Goal: Information Seeking & Learning: Find specific fact

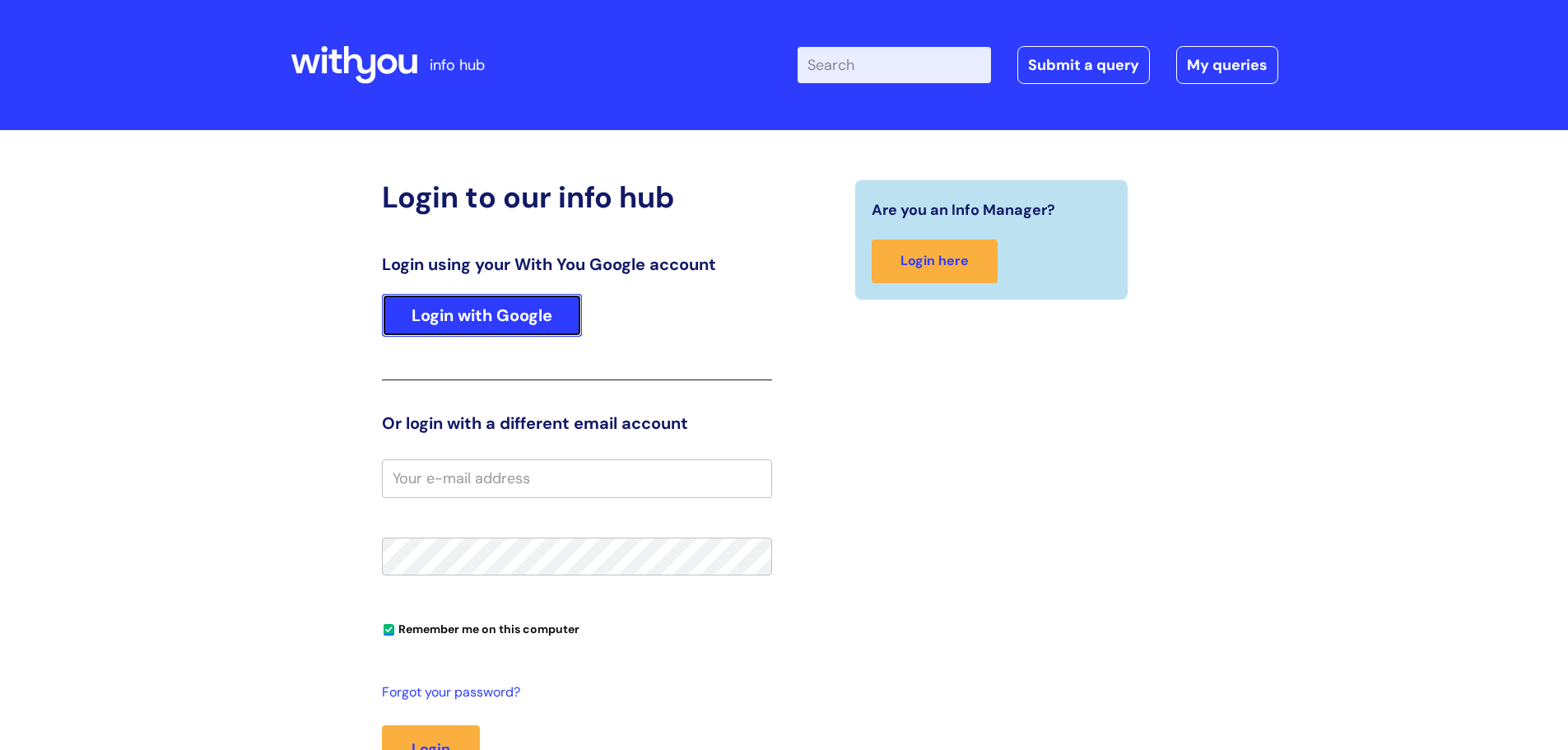
click at [483, 328] on link "Login with Google" at bounding box center [482, 315] width 200 height 43
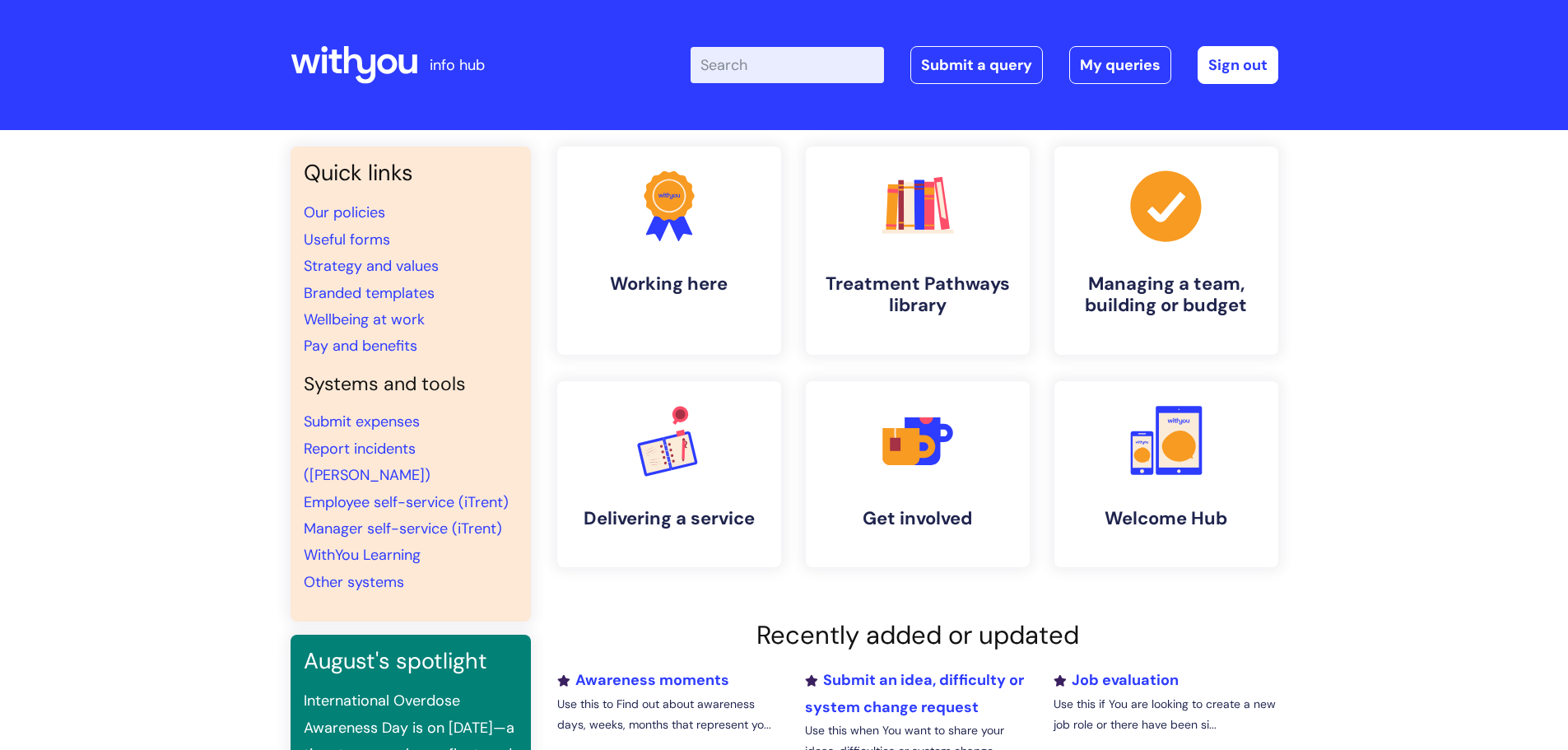
click at [737, 74] on input "Enter your search term here..." at bounding box center [787, 64] width 194 height 36
type input "lone working"
click button "Search" at bounding box center [0, 0] width 0 height 0
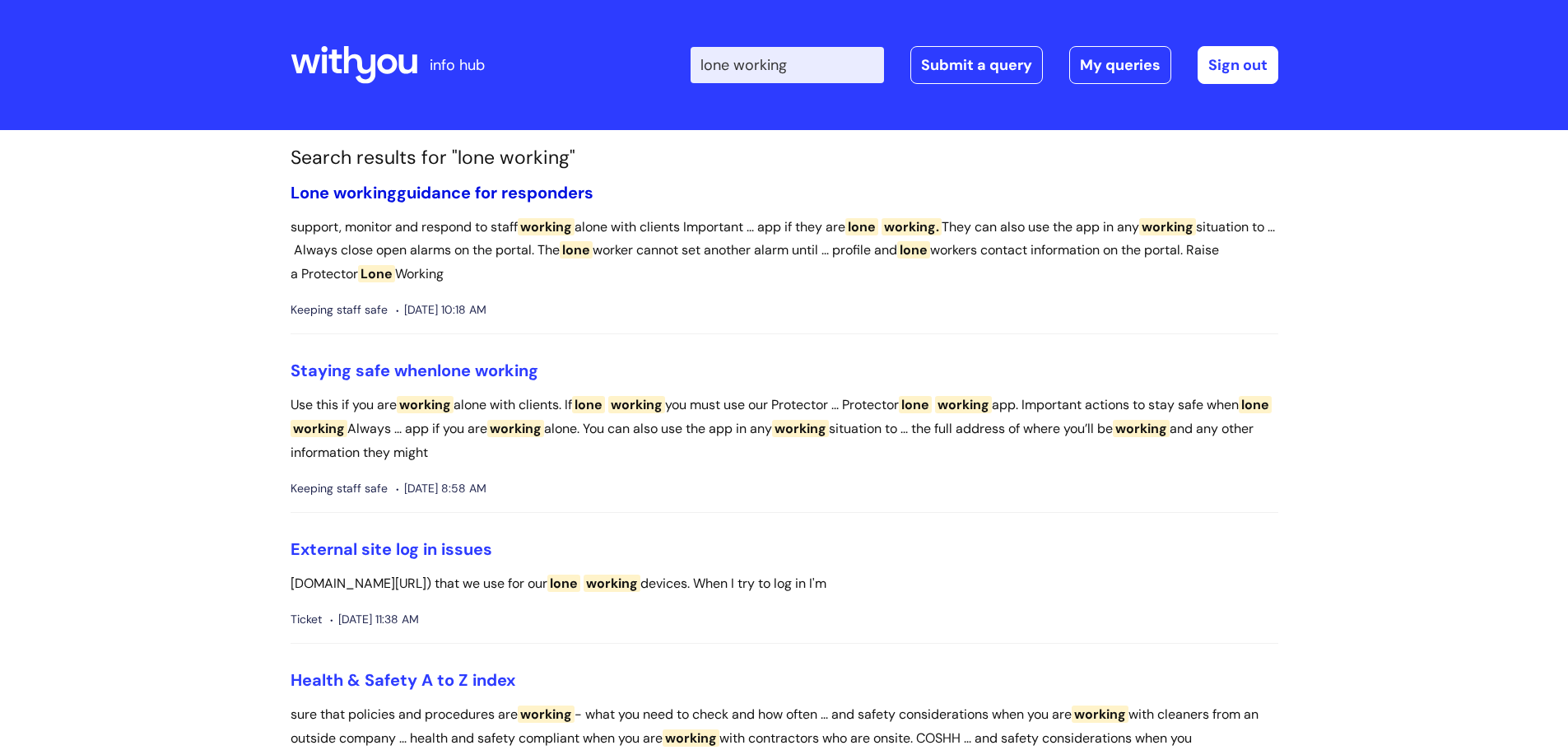
click at [459, 192] on link "Lone working guidance for responders" at bounding box center [442, 193] width 303 height 21
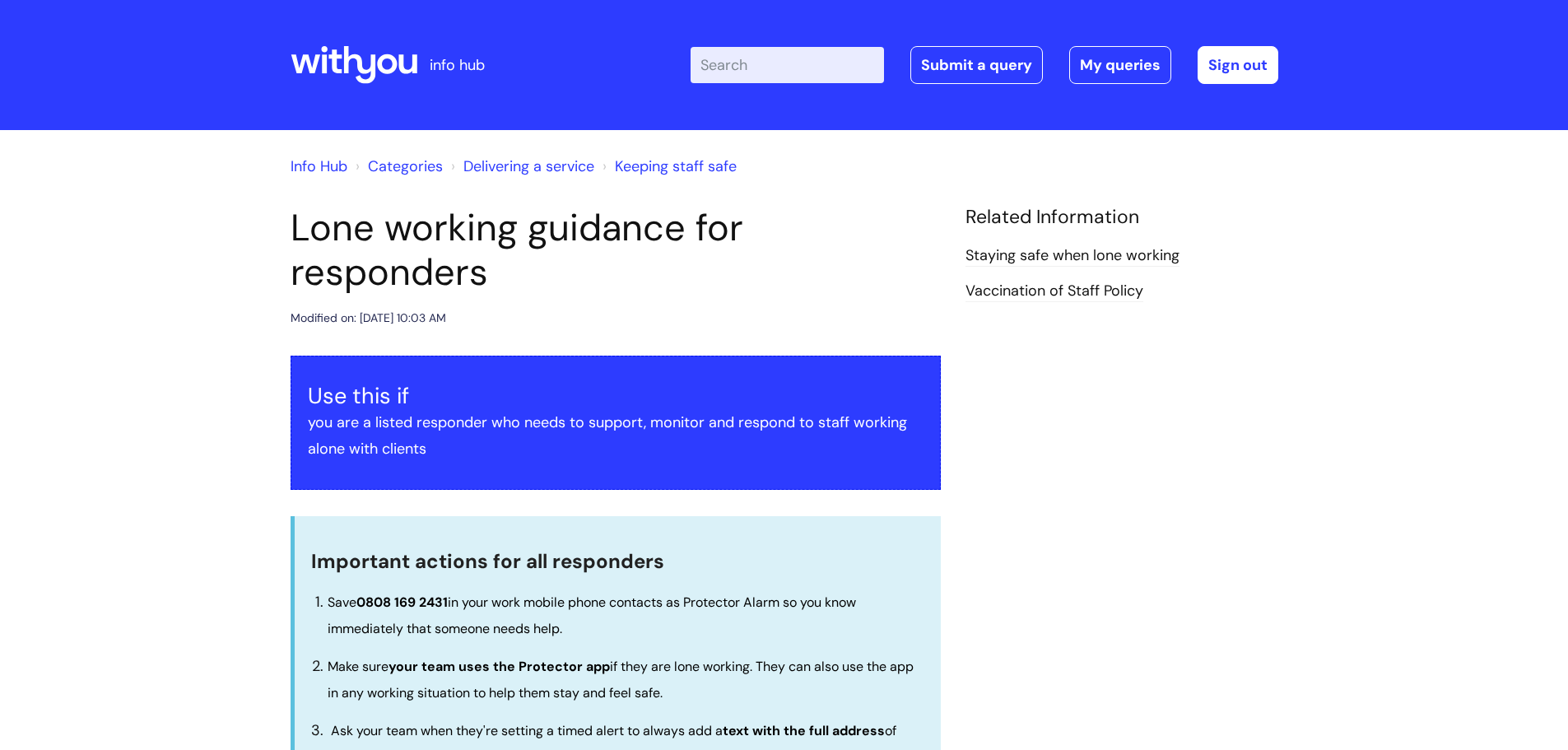
click at [367, 68] on icon at bounding box center [354, 65] width 127 height 40
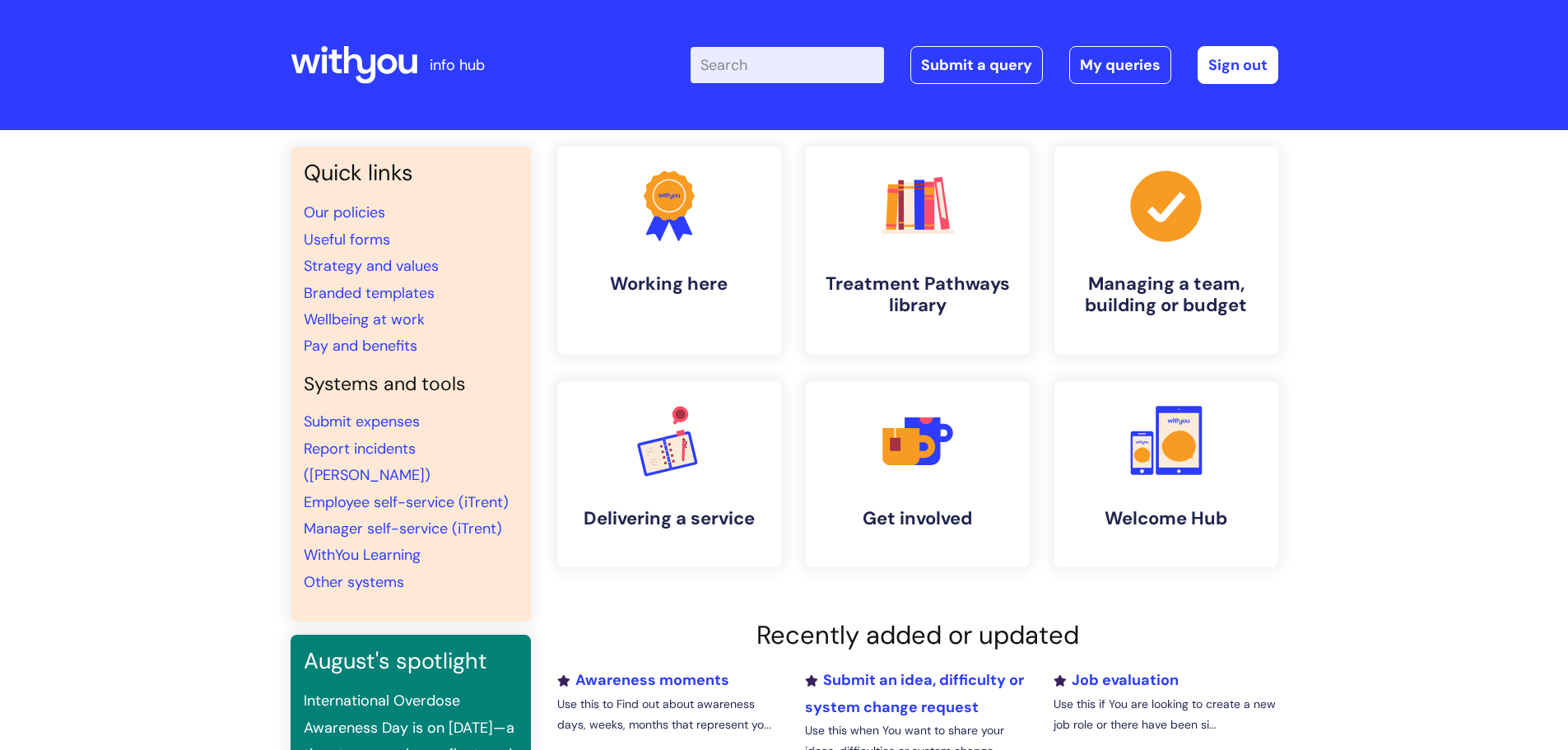
click at [799, 63] on input "Enter your search term here..." at bounding box center [787, 64] width 194 height 36
type input "salaries"
click button "Search" at bounding box center [0, 0] width 0 height 0
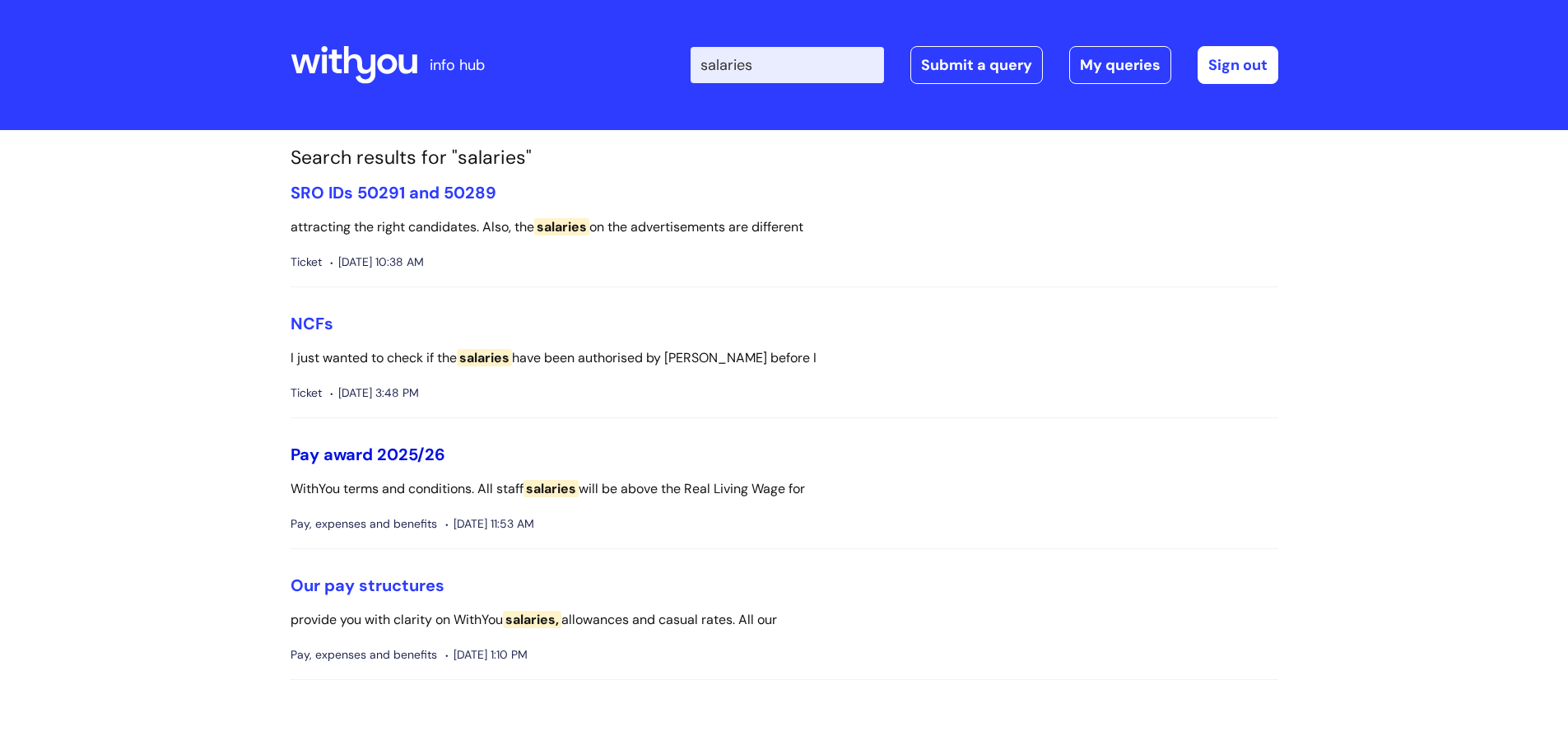
click at [330, 453] on link "Pay award 2025/26" at bounding box center [368, 455] width 155 height 21
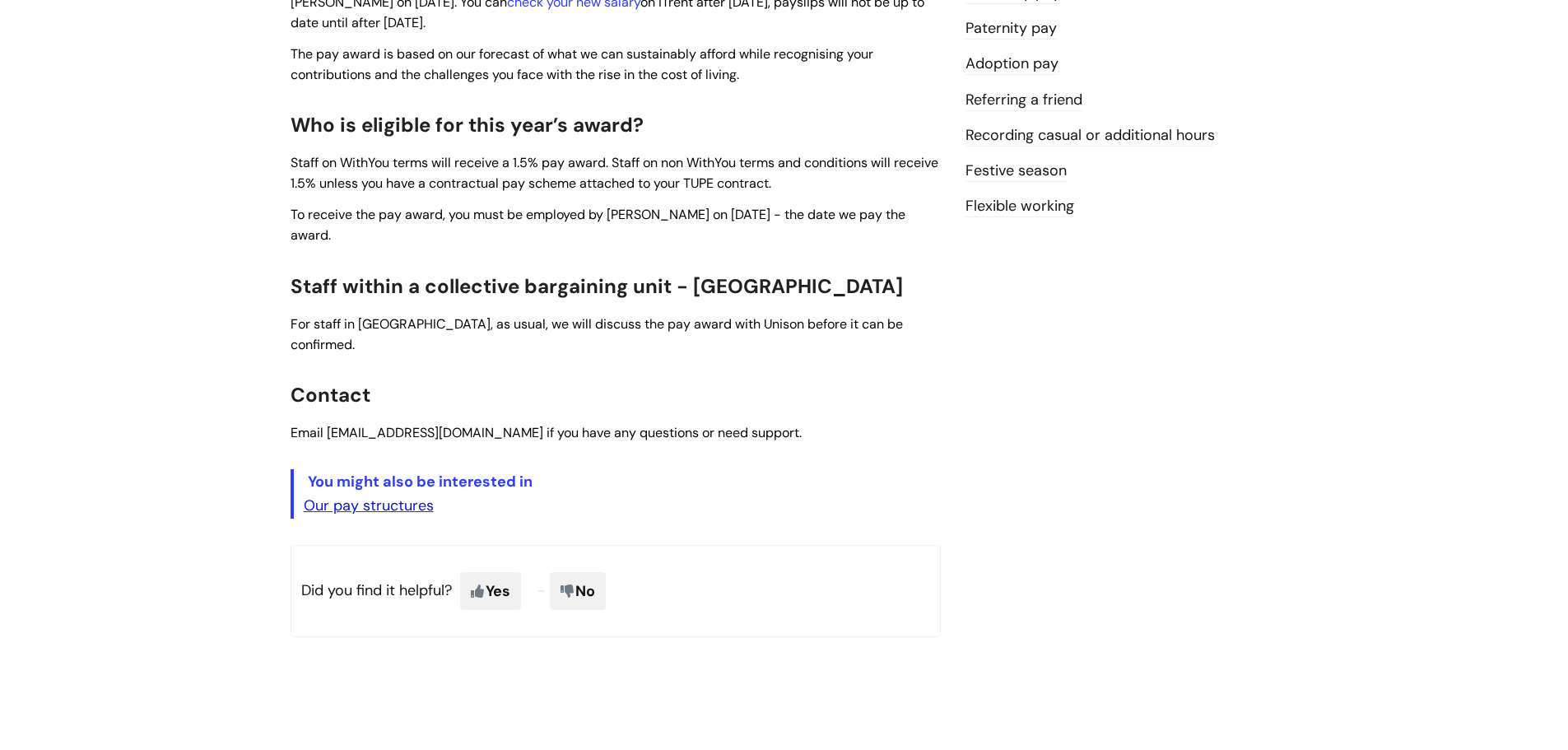
scroll to position [576, 0]
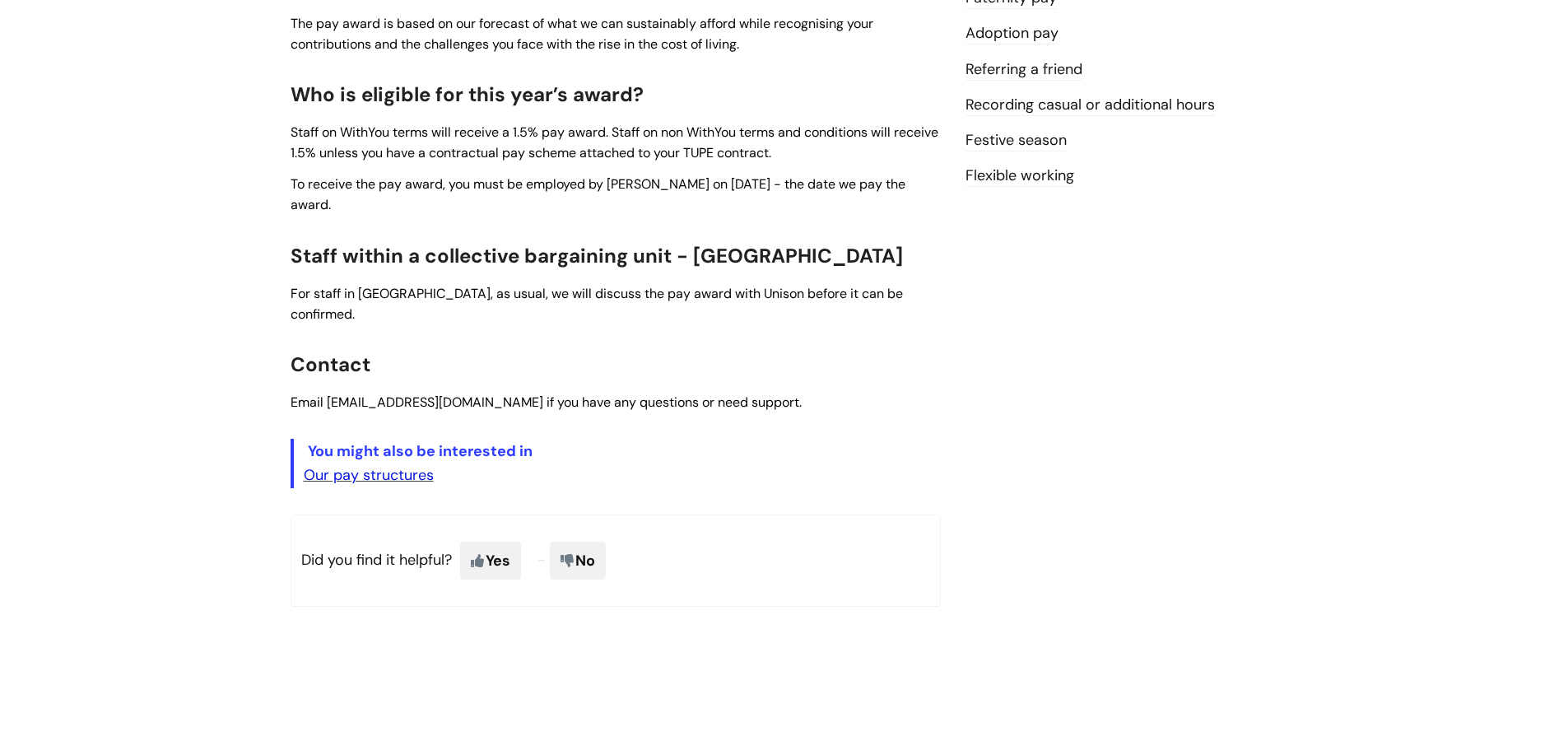
click at [370, 466] on link "Our pay structures" at bounding box center [368, 475] width 130 height 19
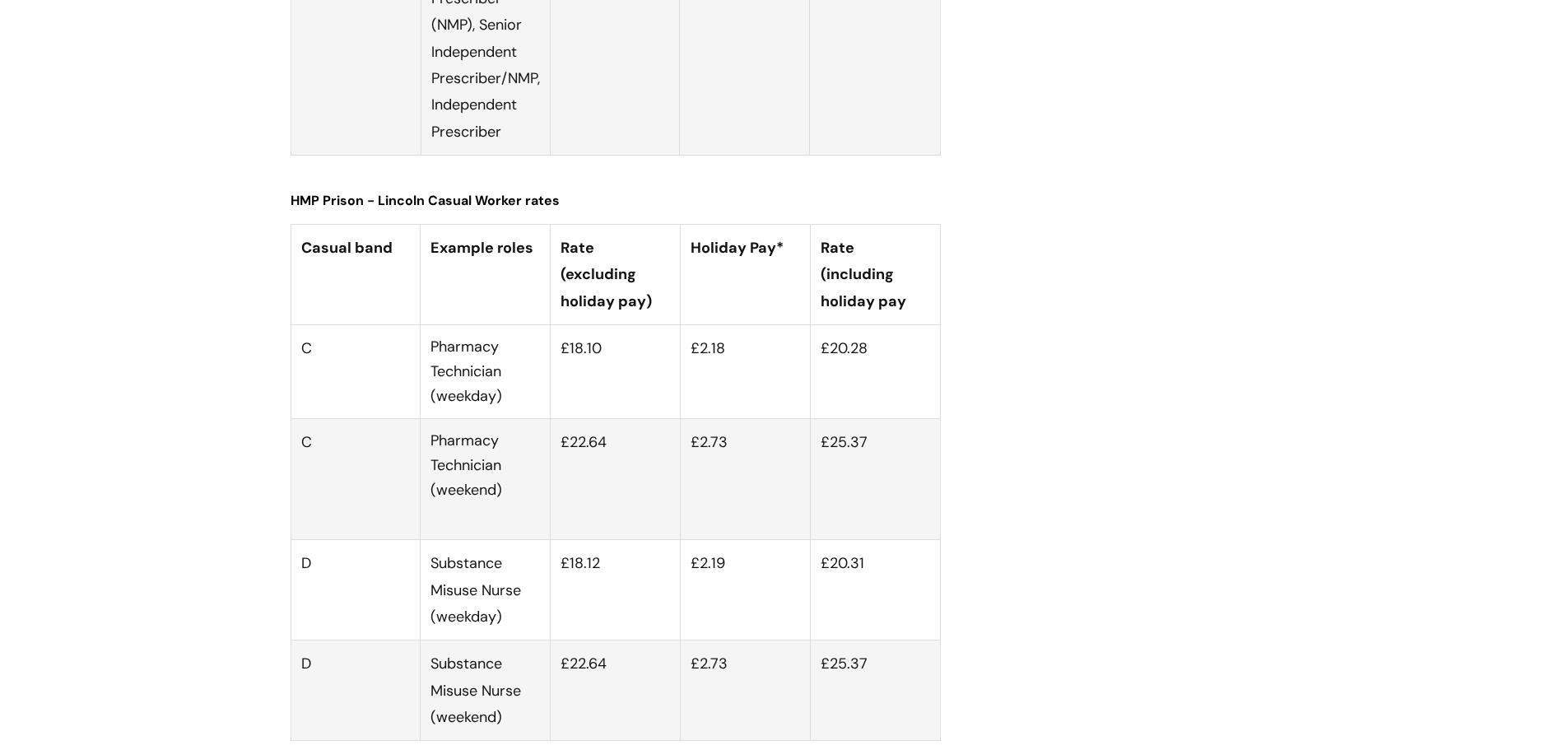
scroll to position [6095, 0]
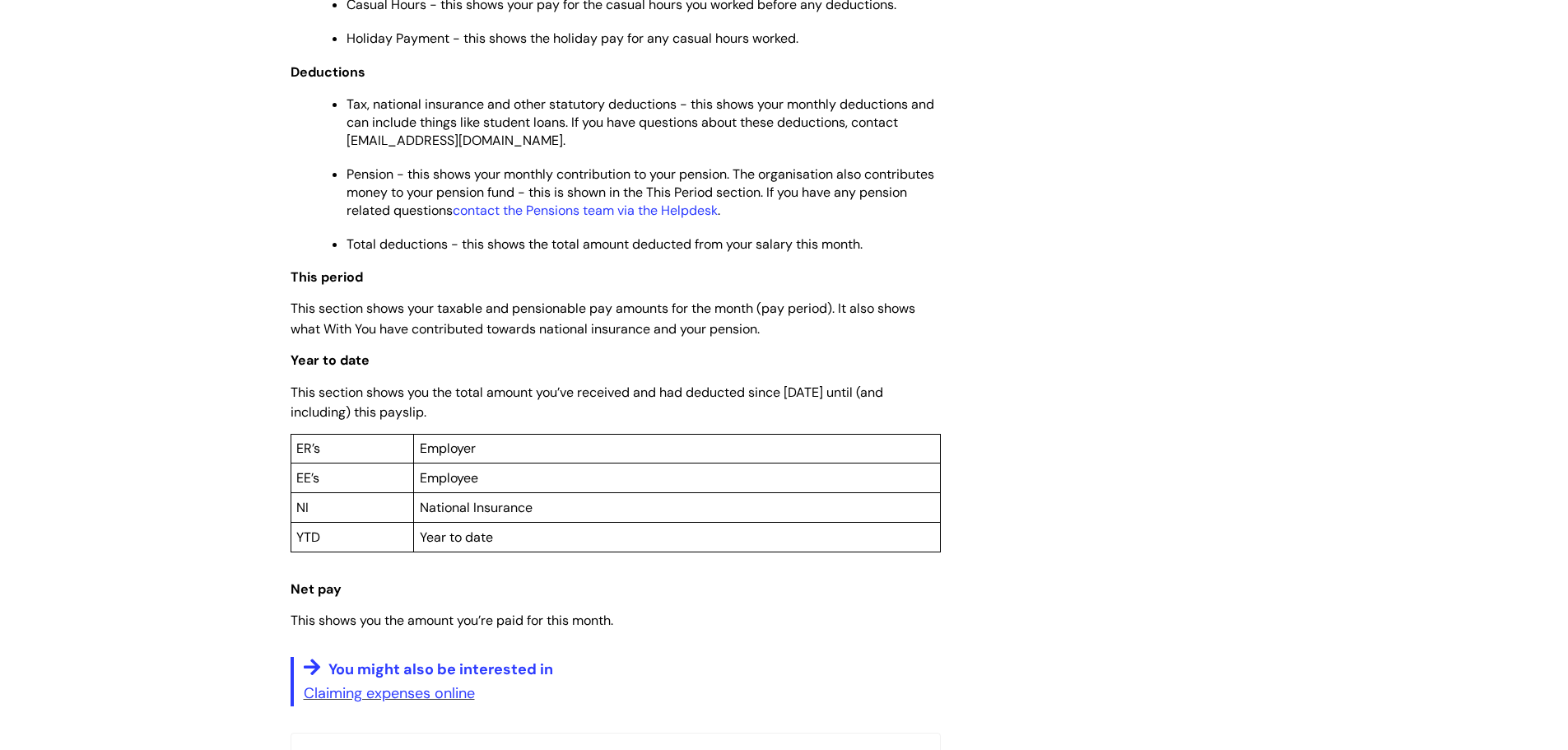
scroll to position [1318, 0]
